Goal: Task Accomplishment & Management: Manage account settings

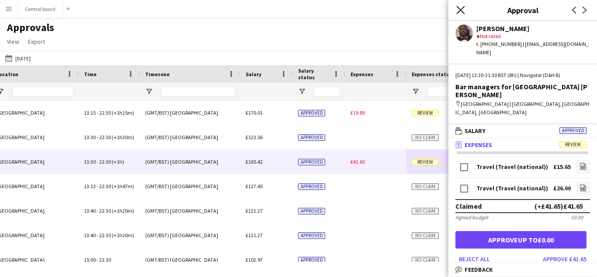
scroll to position [0, 621]
click at [460, 9] on icon at bounding box center [460, 10] width 8 height 8
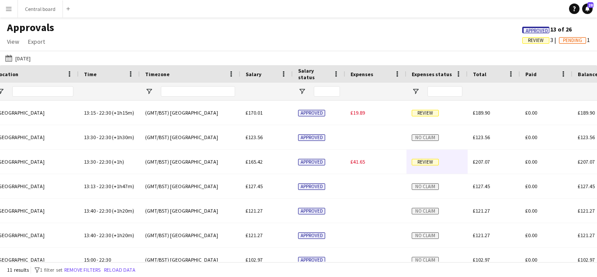
click at [12, 6] on button "Menu" at bounding box center [8, 8] width 17 height 17
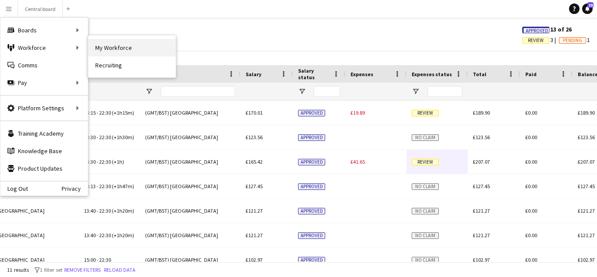
click at [96, 45] on link "My Workforce" at bounding box center [131, 47] width 87 height 17
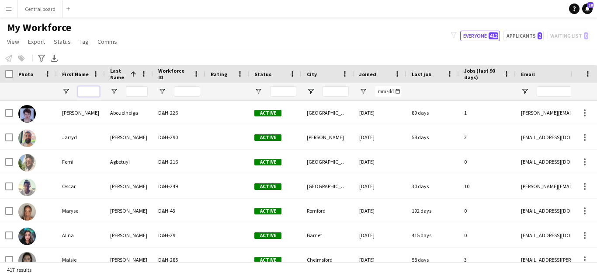
click at [94, 90] on input "First Name Filter Input" at bounding box center [89, 91] width 22 height 10
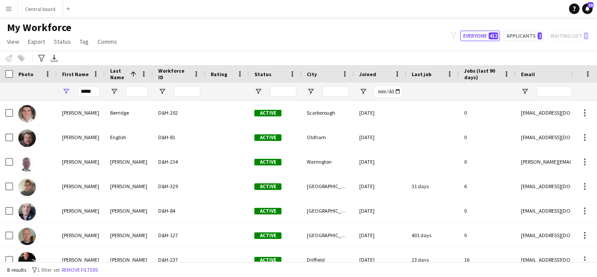
click at [103, 256] on div at bounding box center [474, 257] width 948 height 7
click at [28, 257] on div at bounding box center [474, 257] width 948 height 7
click at [132, 255] on div at bounding box center [474, 257] width 948 height 7
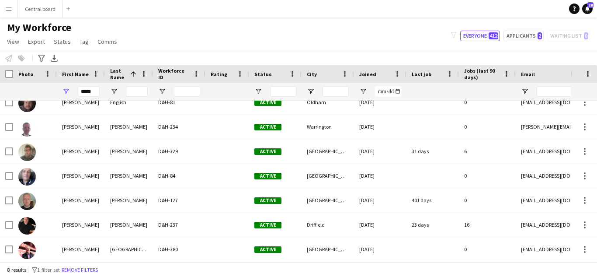
click at [26, 229] on img at bounding box center [26, 225] width 17 height 17
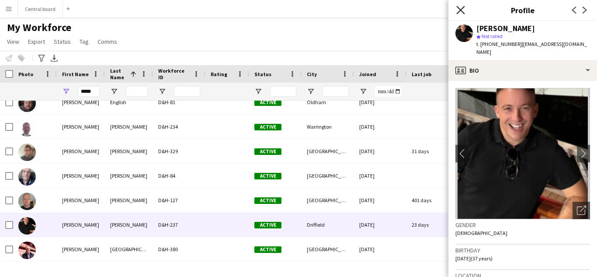
click at [462, 10] on icon "Close pop-in" at bounding box center [460, 10] width 8 height 8
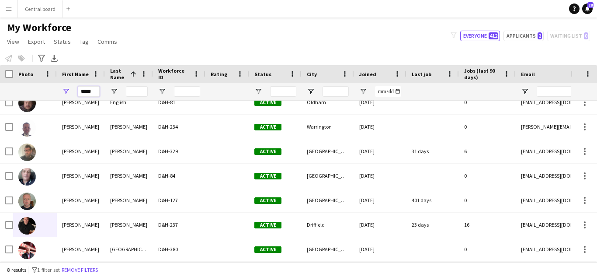
click at [96, 93] on input "*****" at bounding box center [89, 91] width 22 height 10
type input "*"
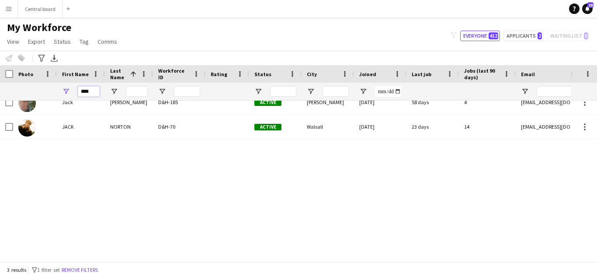
scroll to position [0, 0]
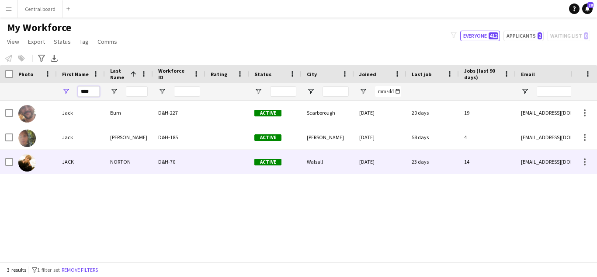
type input "****"
click at [124, 159] on div "NORTON" at bounding box center [129, 161] width 48 height 24
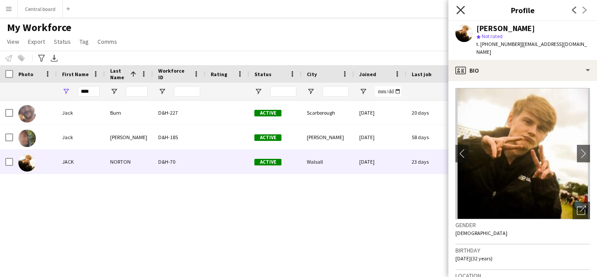
click at [460, 6] on icon "Close pop-in" at bounding box center [460, 10] width 8 height 8
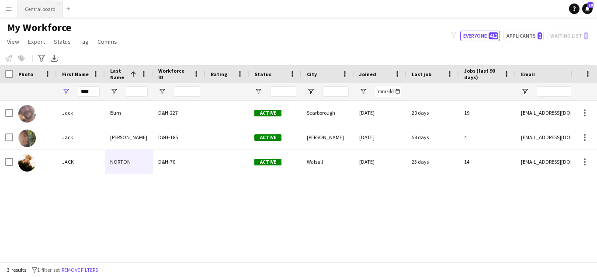
click at [46, 10] on button "Central board Close" at bounding box center [40, 8] width 45 height 17
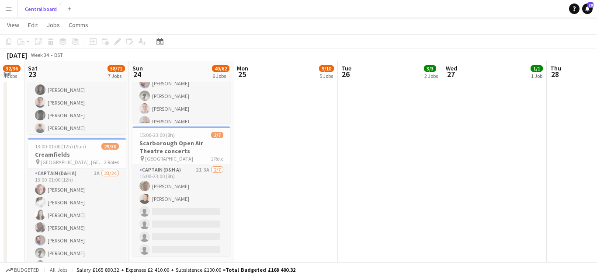
scroll to position [0, 186]
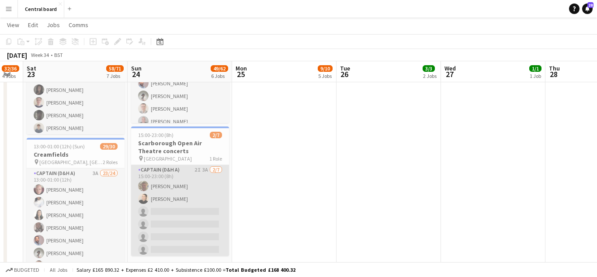
click at [209, 181] on app-card-role "Captain (D&H A) 2I 3A [DATE] 15:00-23:00 (8h) [PERSON_NAME] [PERSON_NAME] singl…" at bounding box center [180, 218] width 98 height 106
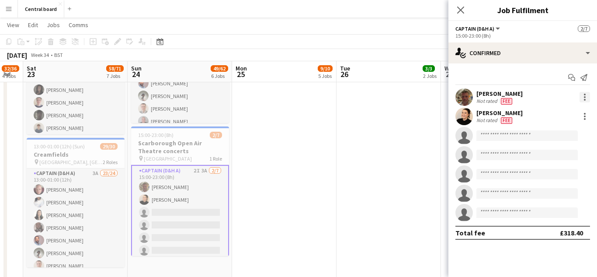
click at [584, 95] on div at bounding box center [585, 97] width 10 height 10
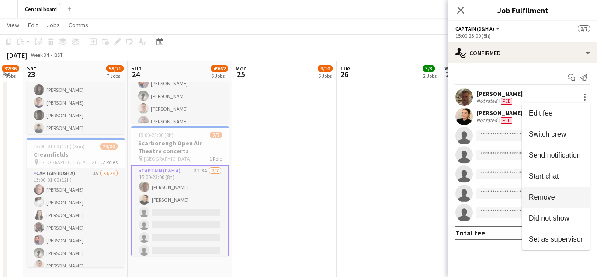
click at [546, 200] on span "Remove" at bounding box center [542, 196] width 26 height 7
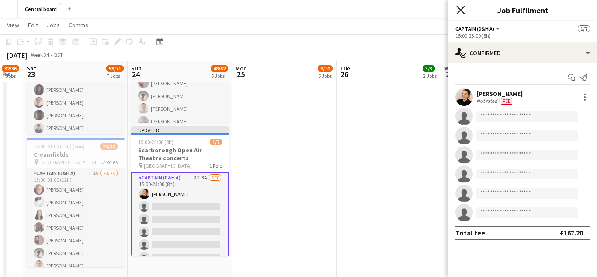
click at [459, 10] on icon "Close pop-in" at bounding box center [460, 10] width 8 height 8
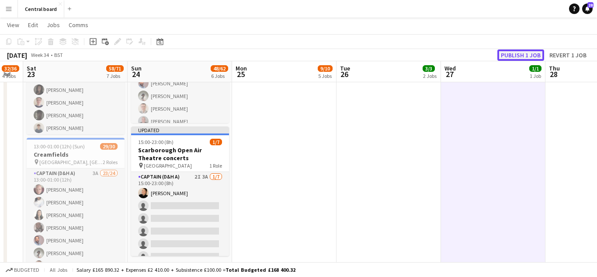
click at [516, 54] on button "Publish 1 job" at bounding box center [520, 54] width 47 height 11
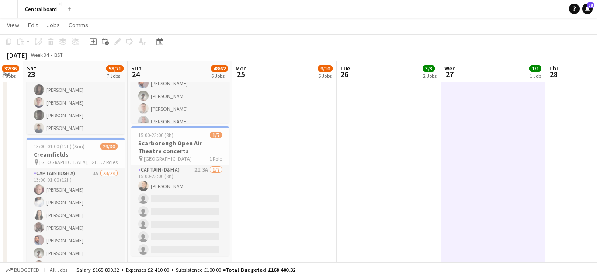
click at [10, 7] on app-icon "Menu" at bounding box center [8, 8] width 7 height 7
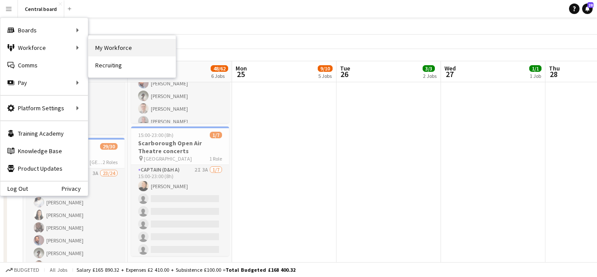
click at [99, 52] on link "My Workforce" at bounding box center [131, 47] width 87 height 17
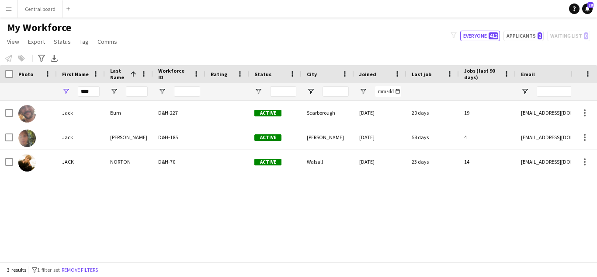
click at [9, 5] on app-icon "Menu" at bounding box center [8, 8] width 7 height 7
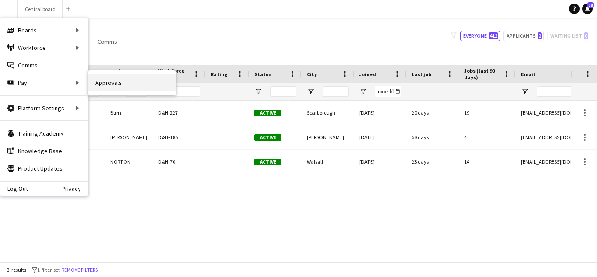
click at [103, 80] on link "Approvals" at bounding box center [131, 82] width 87 height 17
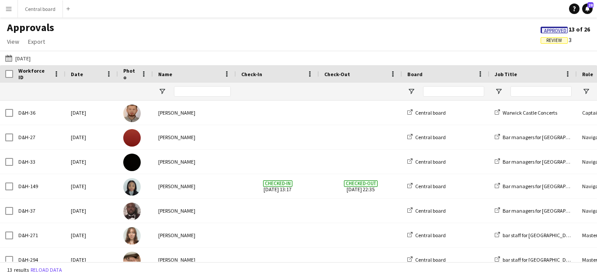
type input "***"
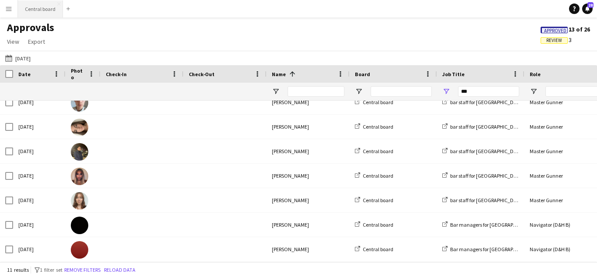
click at [39, 7] on button "Central board Close" at bounding box center [40, 8] width 45 height 17
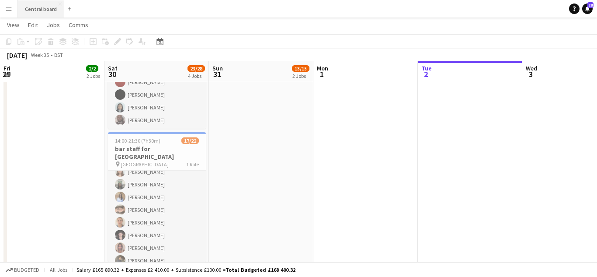
scroll to position [18, 0]
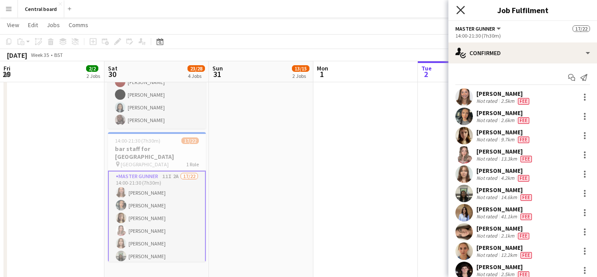
click at [462, 10] on icon "Close pop-in" at bounding box center [460, 10] width 8 height 8
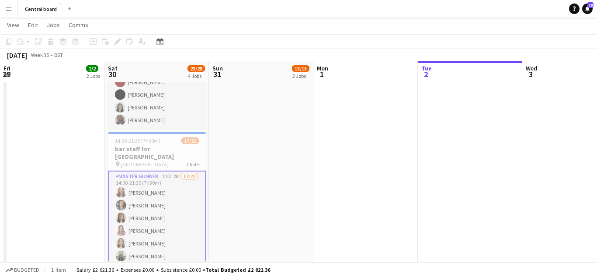
click at [4, 6] on button "Menu" at bounding box center [8, 8] width 17 height 17
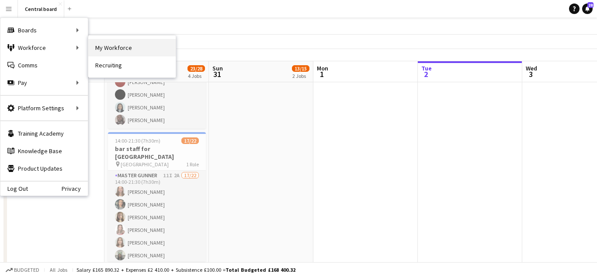
click at [104, 45] on link "My Workforce" at bounding box center [131, 47] width 87 height 17
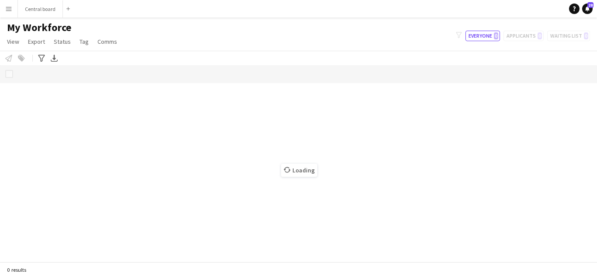
click at [12, 9] on button "Menu" at bounding box center [8, 8] width 17 height 17
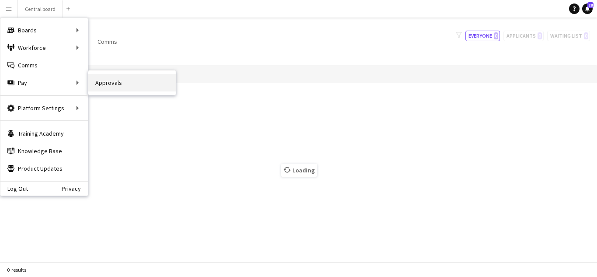
click at [110, 88] on link "Approvals" at bounding box center [131, 82] width 87 height 17
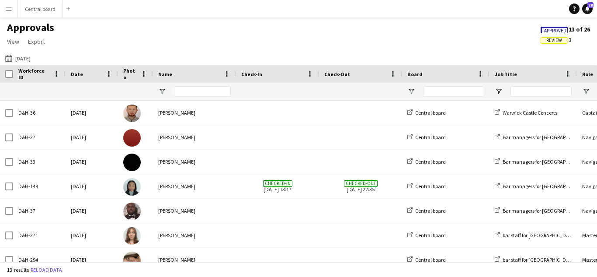
type input "***"
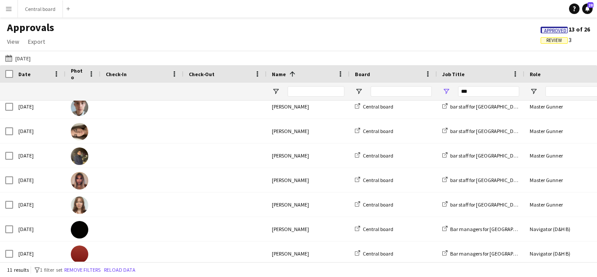
scroll to position [108, 0]
